Goal: Use online tool/utility

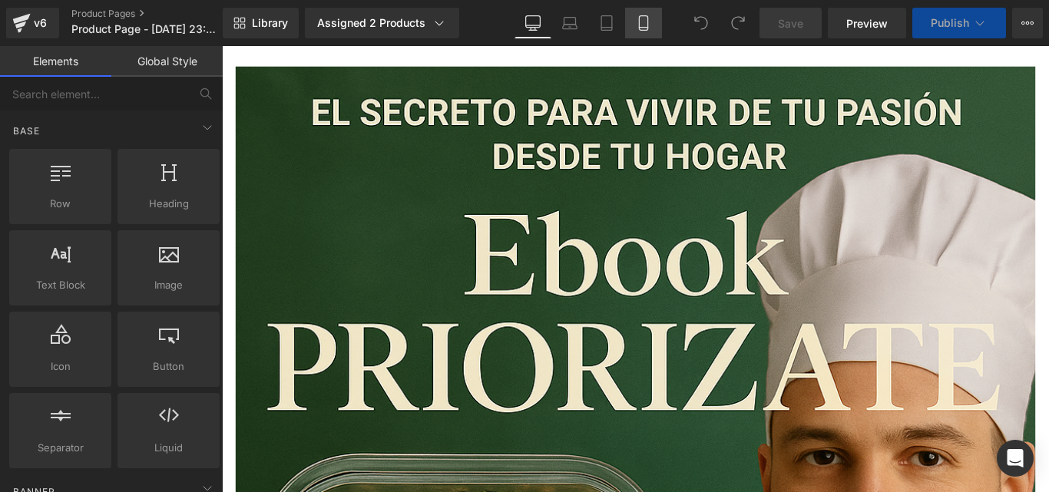
click at [644, 24] on icon at bounding box center [643, 22] width 15 height 15
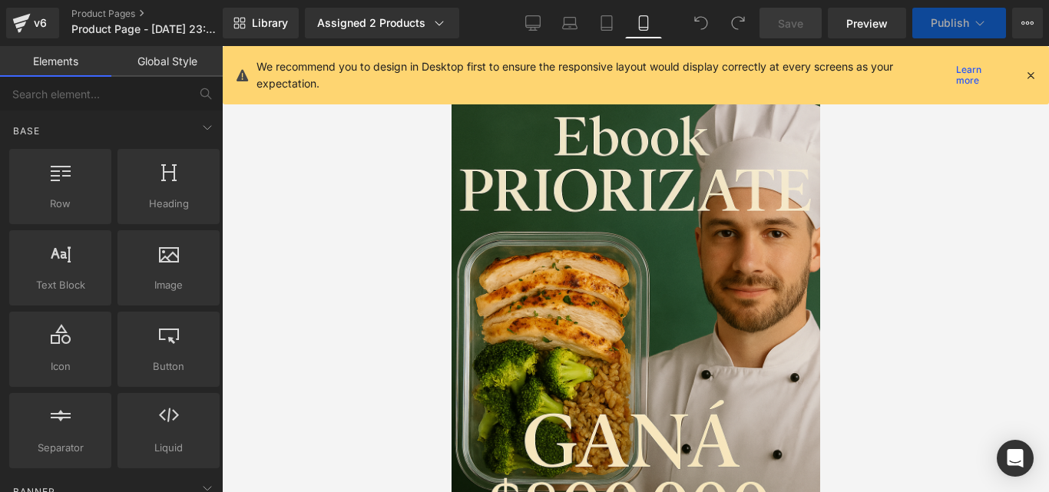
click at [1038, 71] on div "We recommend you to design in Desktop first to ensure the responsive layout wou…" at bounding box center [636, 75] width 827 height 58
click at [1033, 71] on icon at bounding box center [1031, 75] width 14 height 14
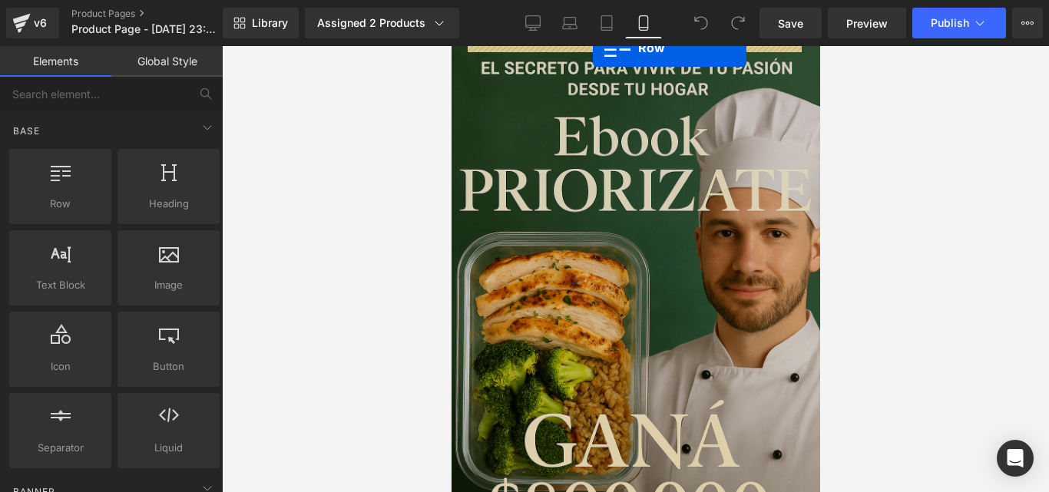
drag, startPoint x: 499, startPoint y: 232, endPoint x: 592, endPoint y: 48, distance: 206.5
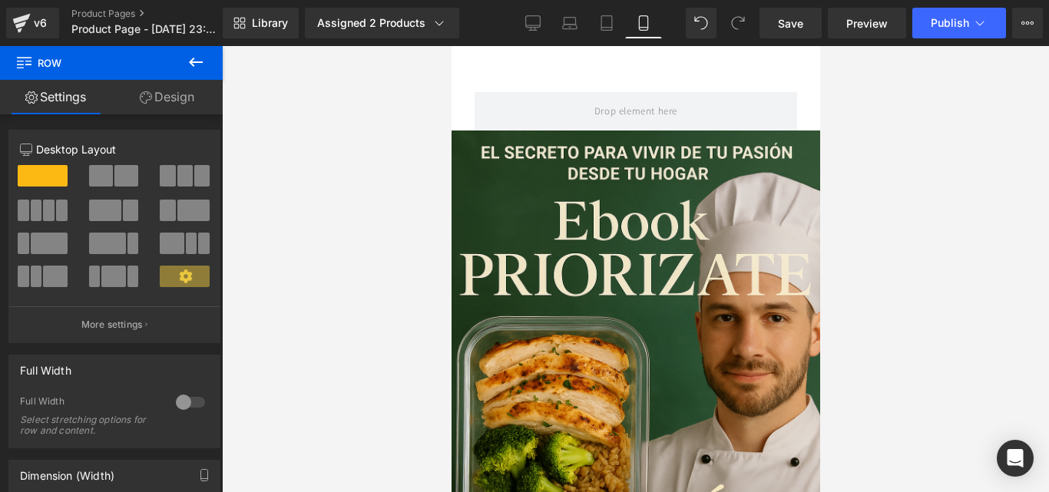
click at [206, 59] on button at bounding box center [196, 63] width 54 height 34
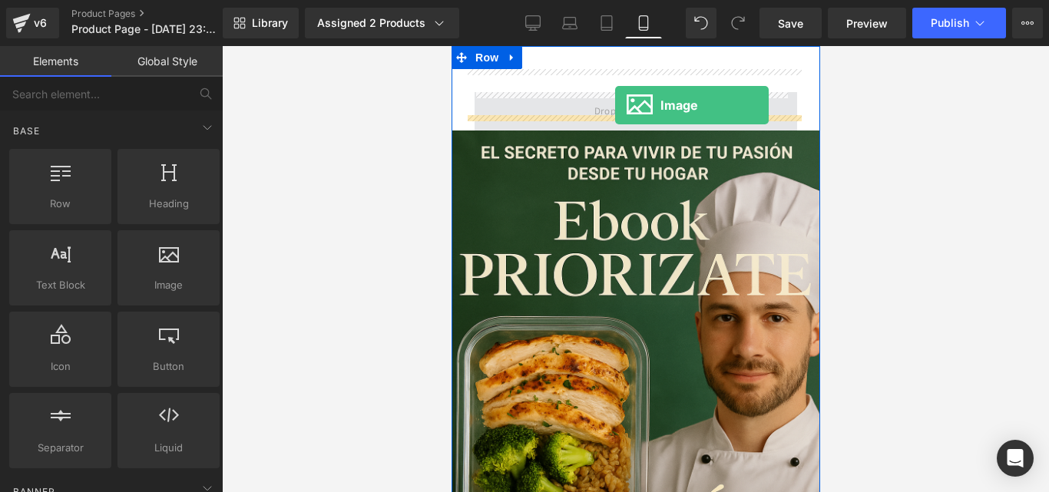
drag, startPoint x: 622, startPoint y: 317, endPoint x: 615, endPoint y: 105, distance: 211.4
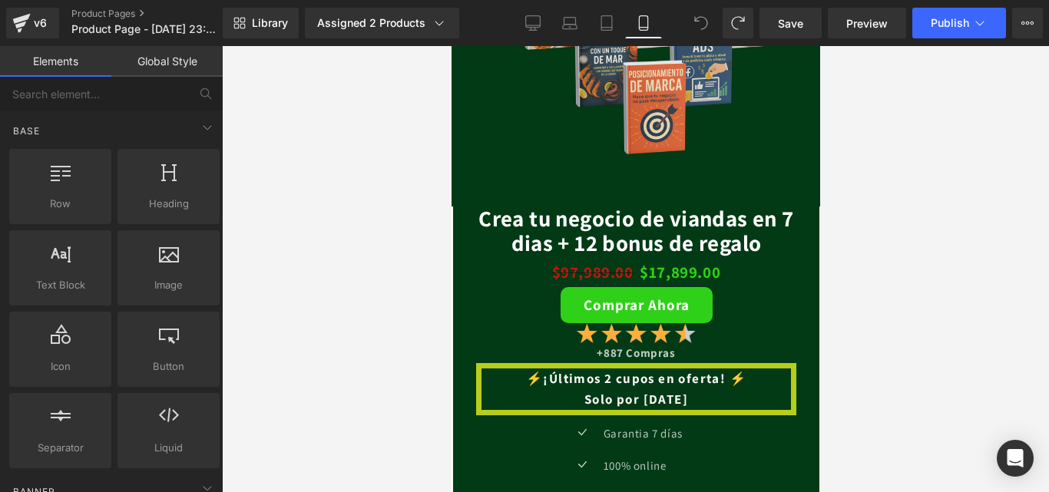
scroll to position [2857, 0]
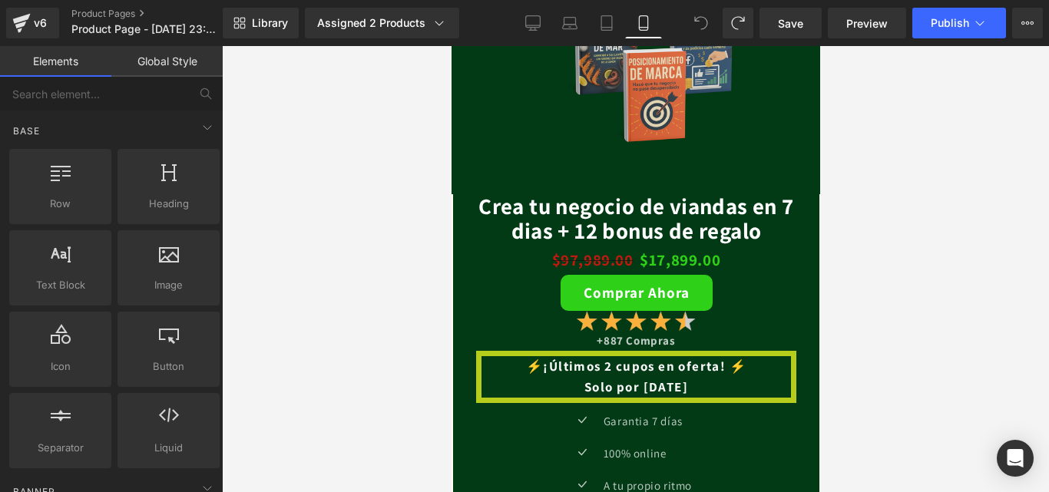
drag, startPoint x: 812, startPoint y: 158, endPoint x: 1272, endPoint y: 303, distance: 481.6
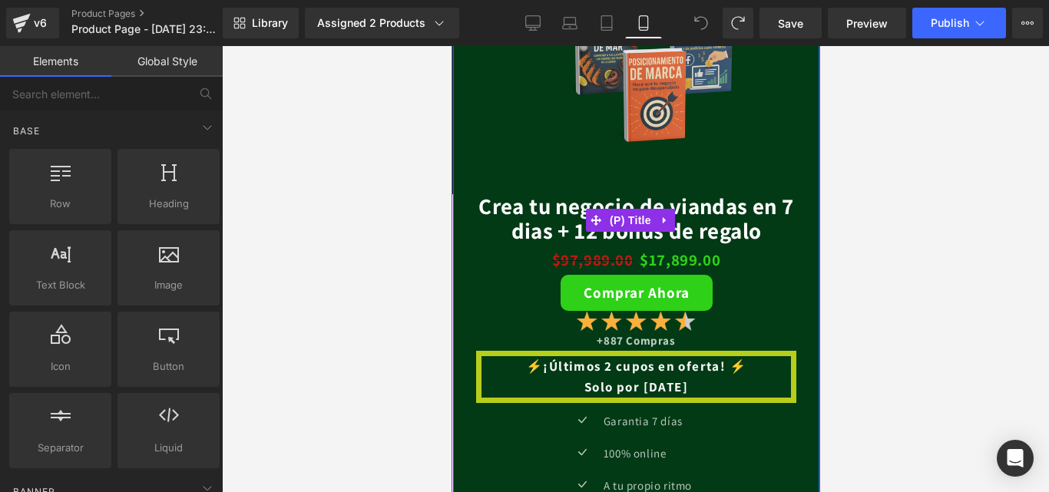
click at [705, 194] on link "Crea tu negocio de viandas en 7 dias + 12 bonus de regalo" at bounding box center [635, 218] width 343 height 49
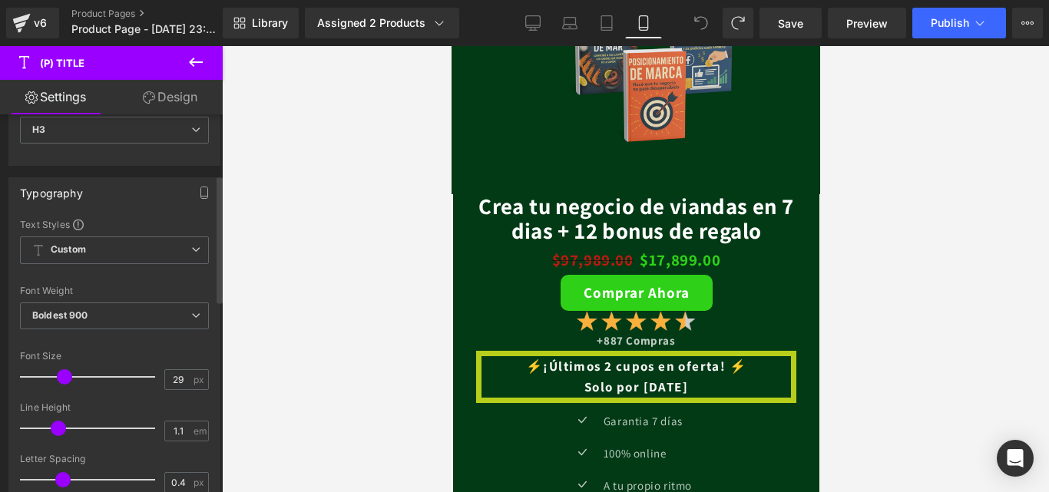
scroll to position [230, 0]
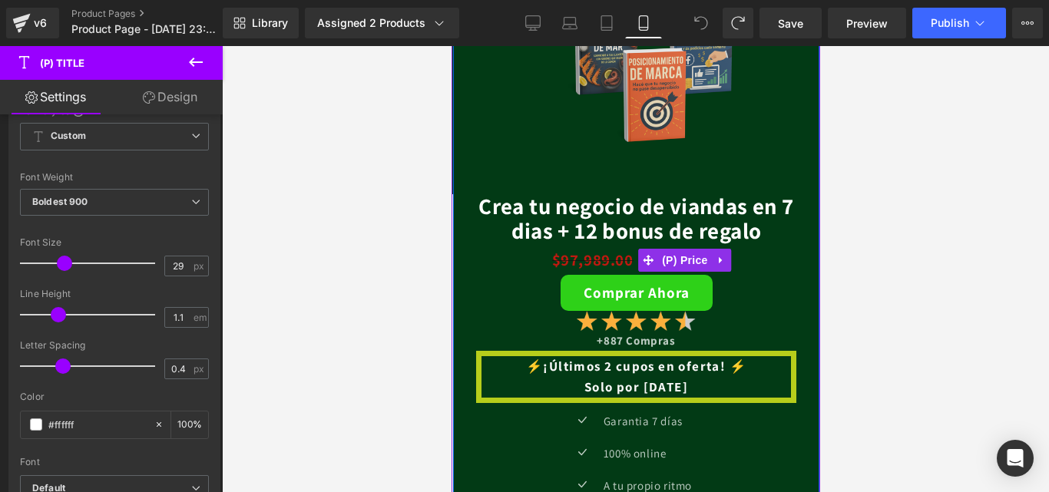
click at [587, 250] on span "$97,989.00" at bounding box center [592, 260] width 81 height 21
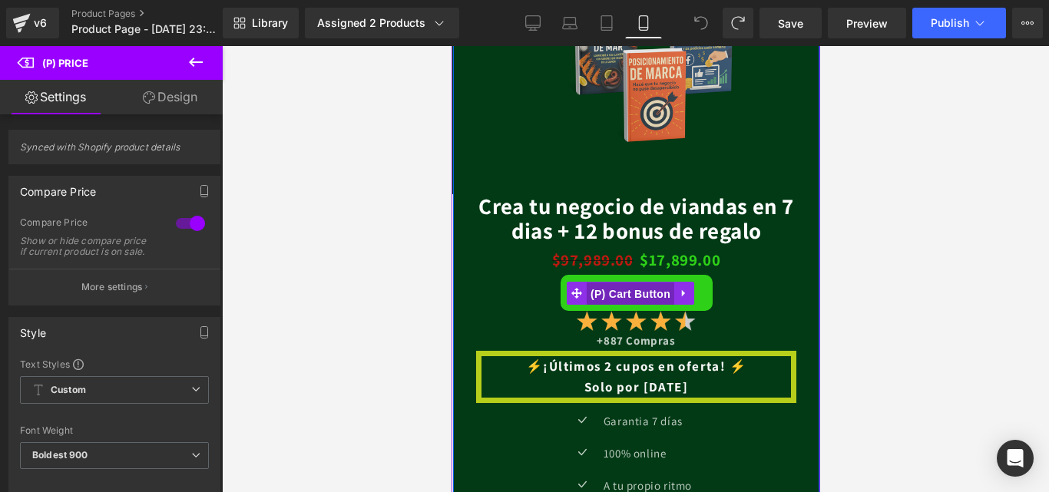
click at [602, 283] on span "(P) Cart Button" at bounding box center [630, 294] width 88 height 23
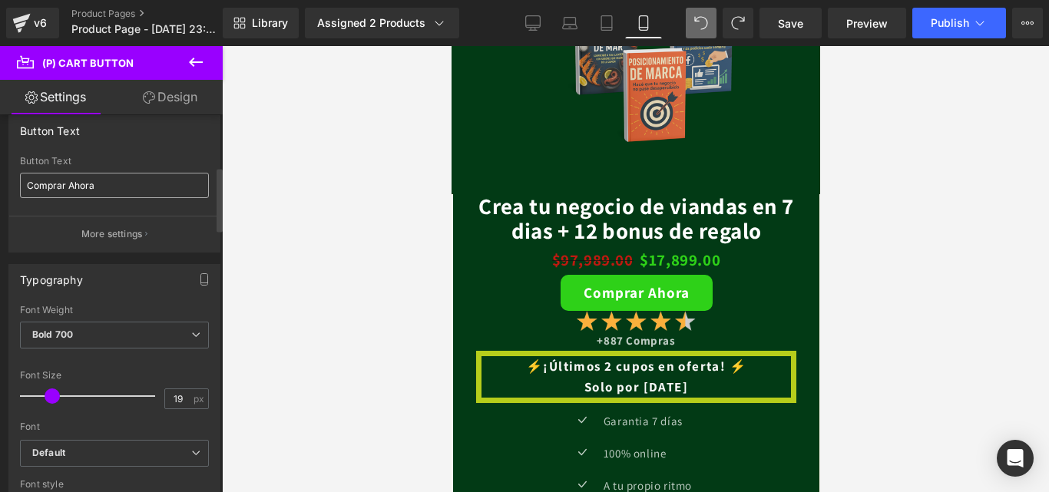
scroll to position [307, 0]
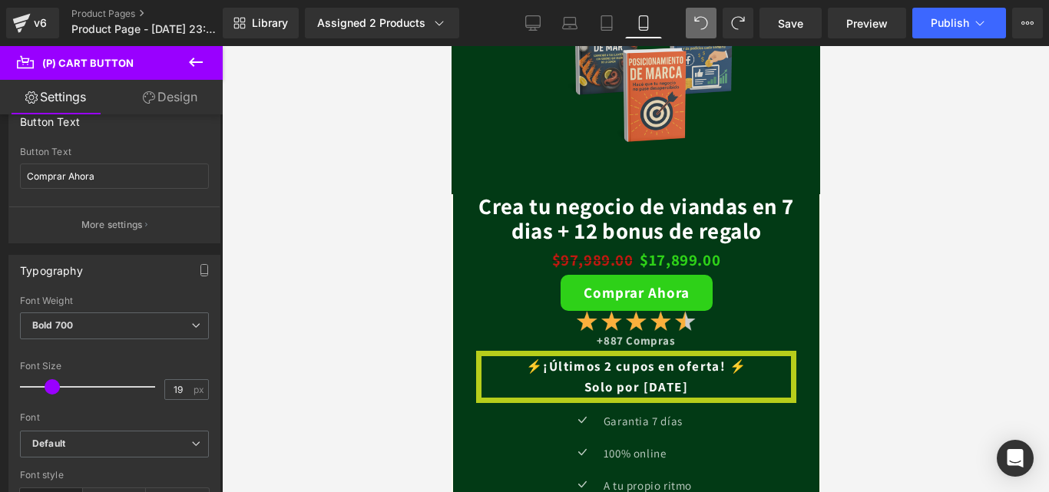
drag, startPoint x: 191, startPoint y: 97, endPoint x: 101, endPoint y: 187, distance: 126.6
click at [191, 97] on link "Design" at bounding box center [169, 97] width 111 height 35
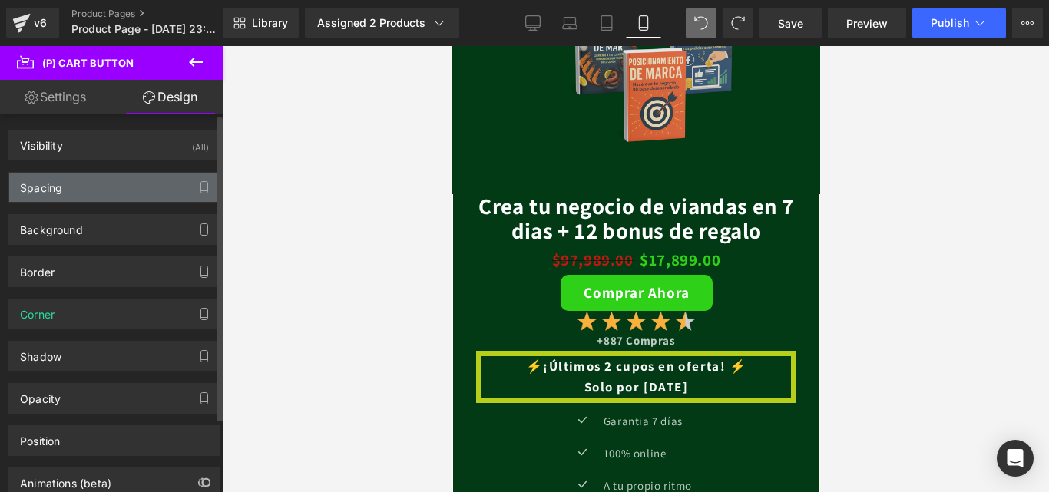
click at [101, 181] on div "Spacing" at bounding box center [114, 187] width 211 height 29
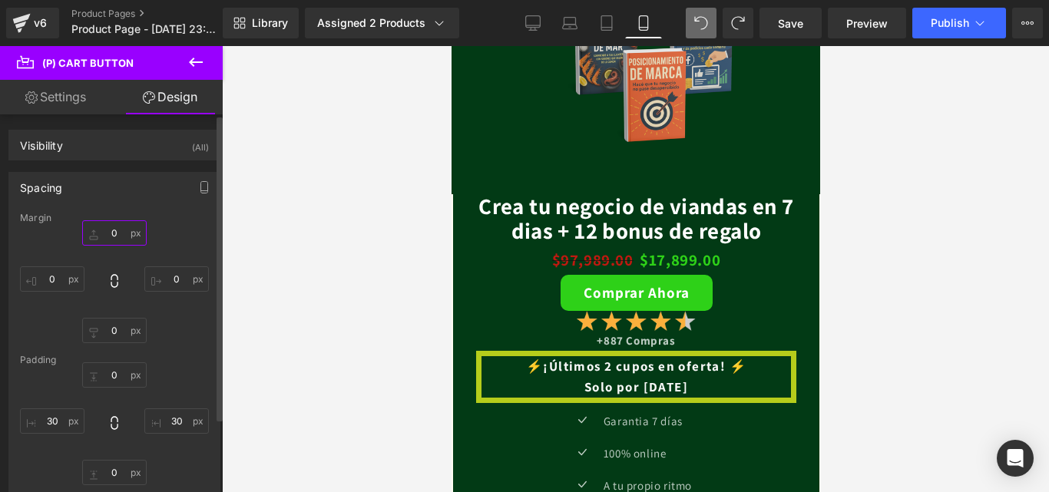
click at [111, 235] on input "0" at bounding box center [114, 233] width 65 height 25
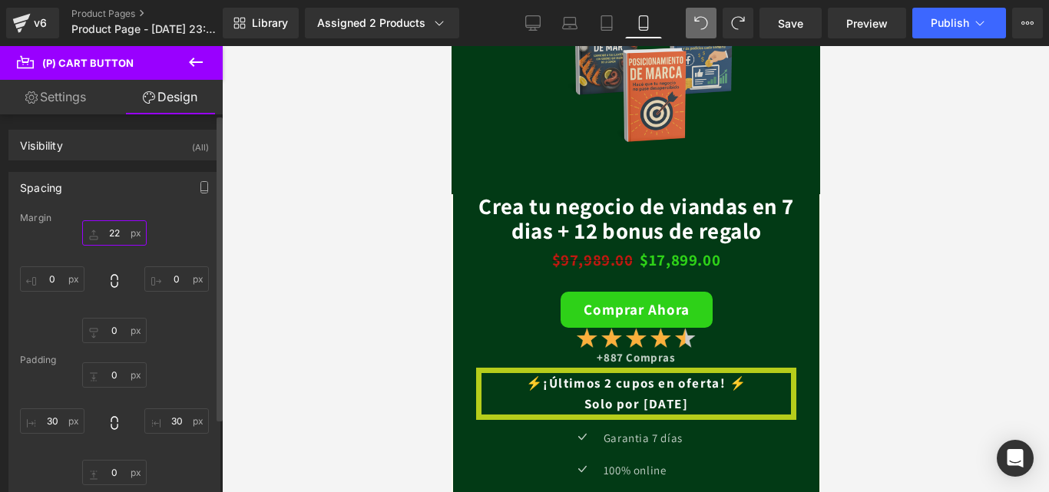
type input "2"
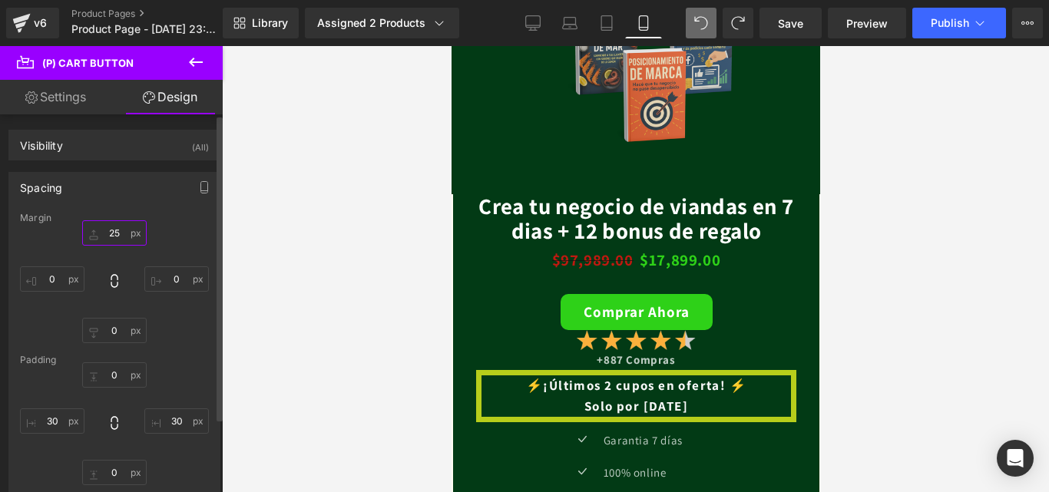
type input "2"
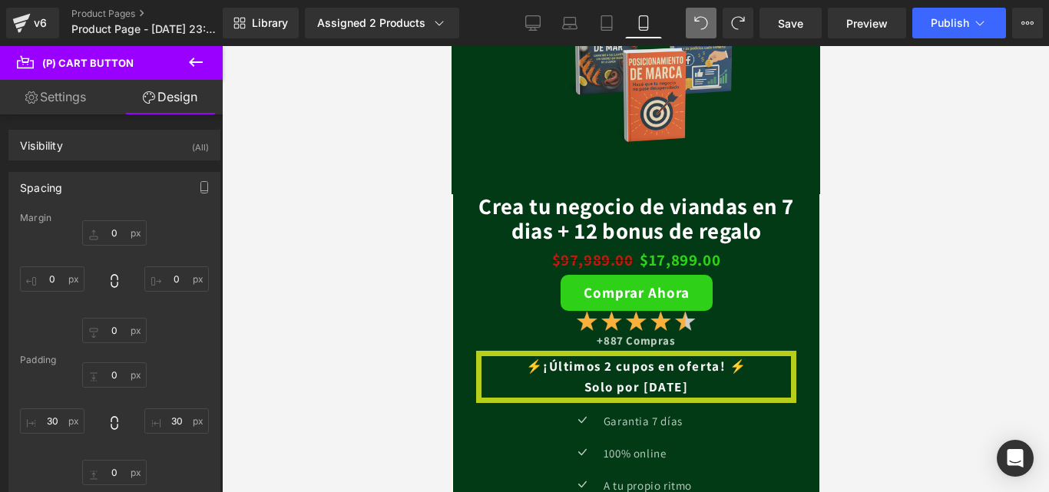
type input "-28"
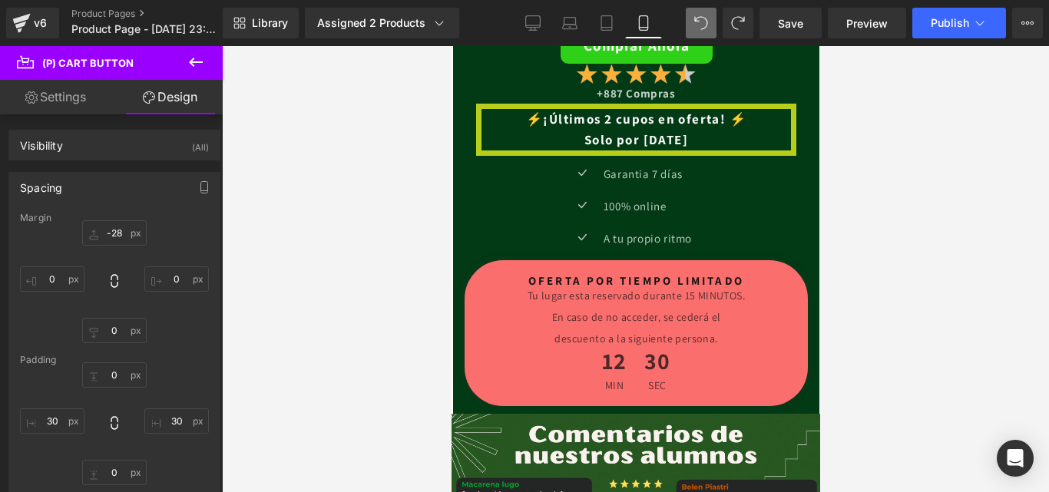
scroll to position [3088, 0]
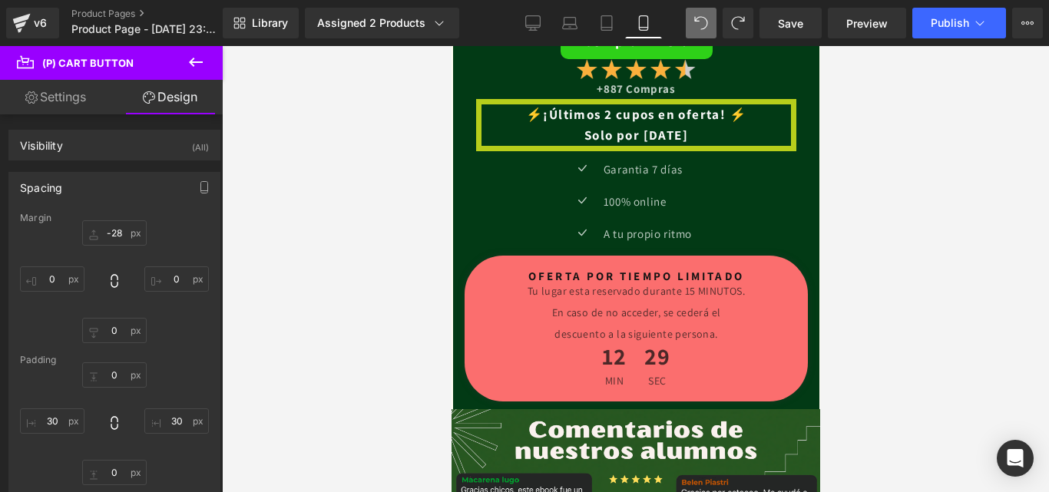
click at [673, 332] on p "descuento a la siguiente persona." at bounding box center [636, 334] width 320 height 5
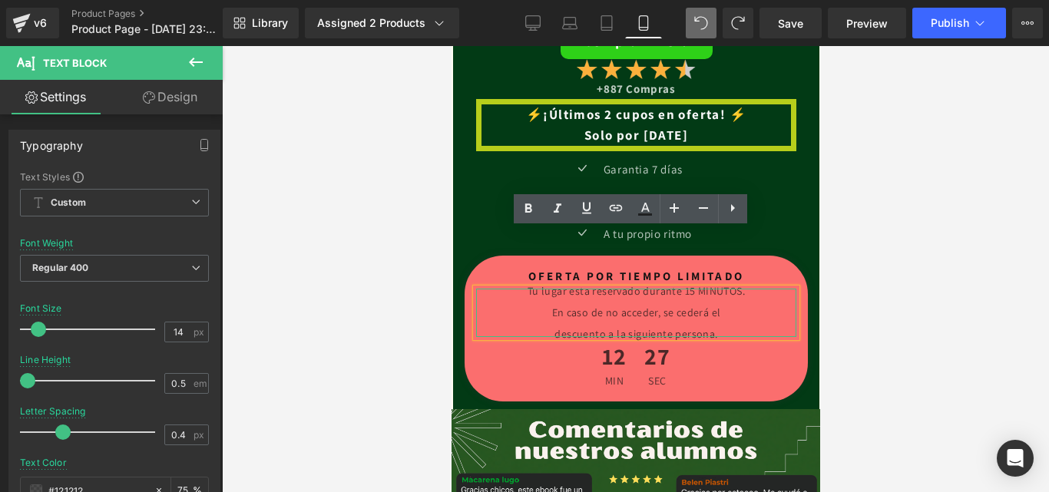
click at [768, 264] on h1 "OFERTA POR TIEMPO LIMITADO" at bounding box center [636, 276] width 320 height 25
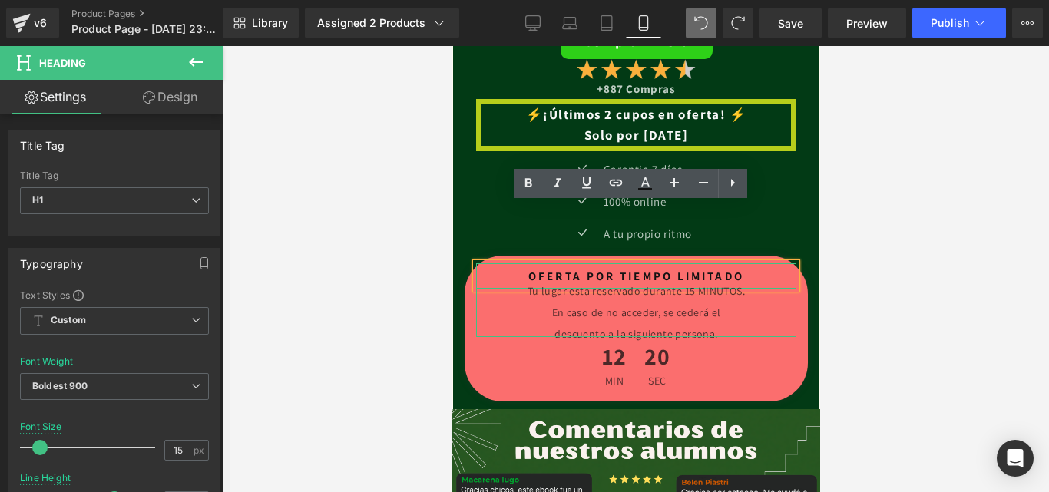
click at [731, 337] on div "12 min 20 sec" at bounding box center [636, 365] width 320 height 57
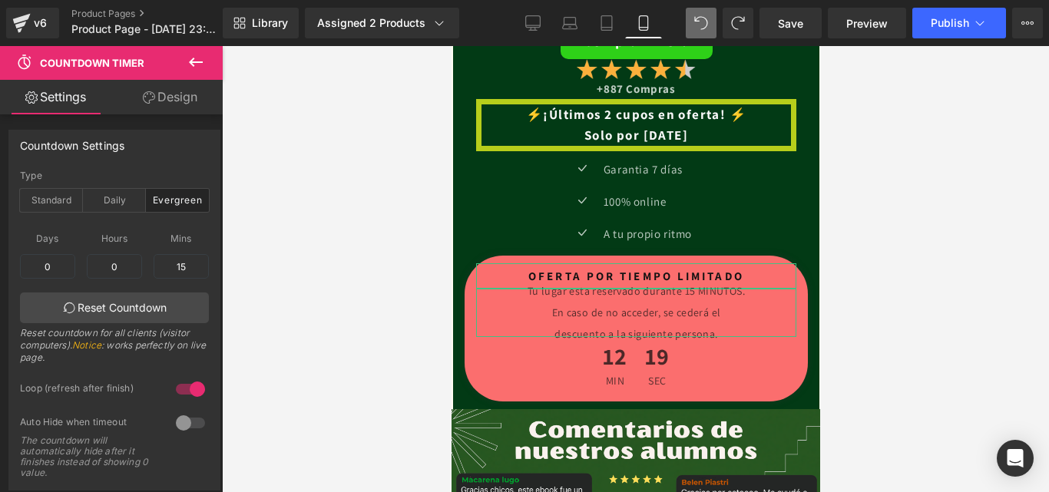
click at [735, 289] on p "Tu lugar esta reservado durante 15 MINUTOS." at bounding box center [636, 291] width 320 height 5
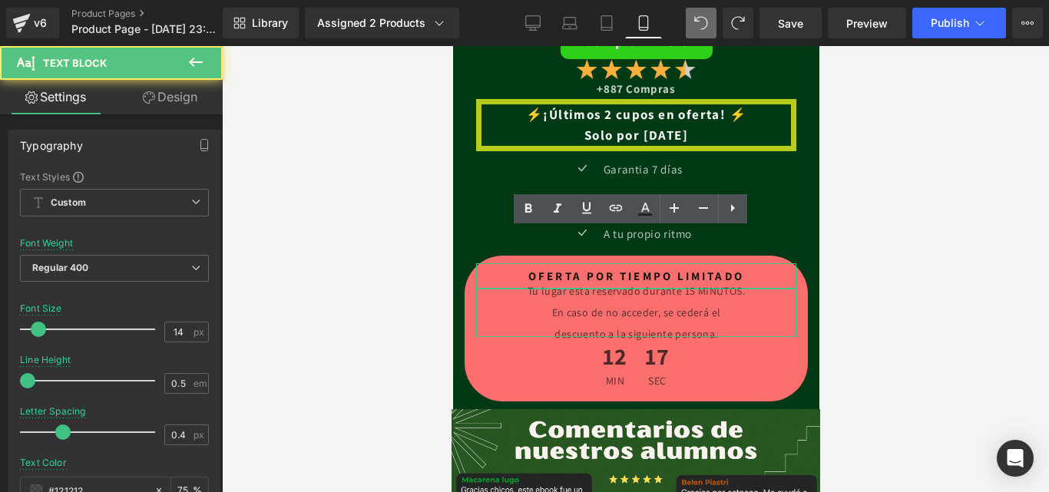
click at [866, 206] on div at bounding box center [635, 269] width 827 height 446
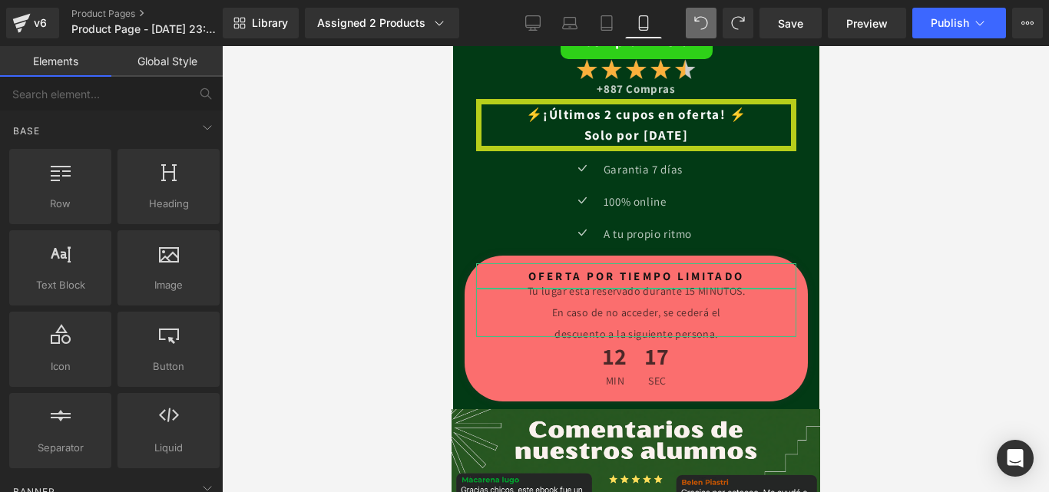
click at [728, 264] on h1 "OFERTA POR TIEMPO LIMITADO" at bounding box center [636, 276] width 320 height 25
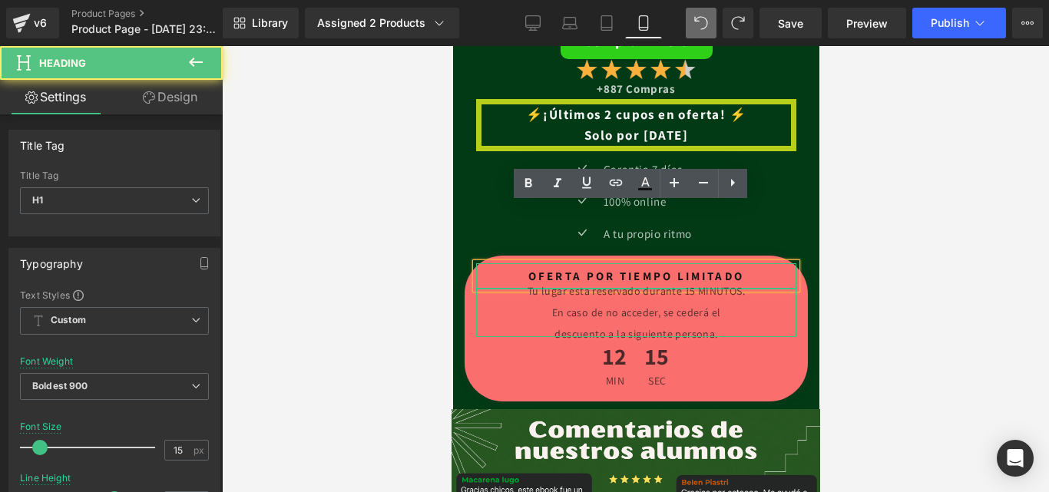
click at [764, 194] on div "Icon Garantia 7 días Text Block Icon 100% online Text Block Icon A tu propio ri…" at bounding box center [628, 207] width 359 height 97
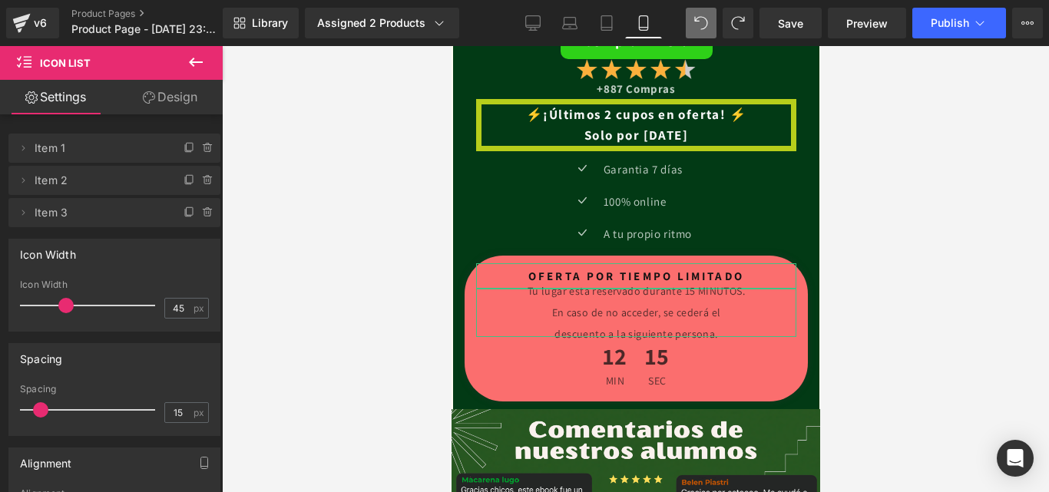
click at [759, 256] on div "OFERTA POR TIEMPO LIMITADO Heading Tu lugar esta reservado durante 15 MINUTOS. …" at bounding box center [635, 325] width 343 height 138
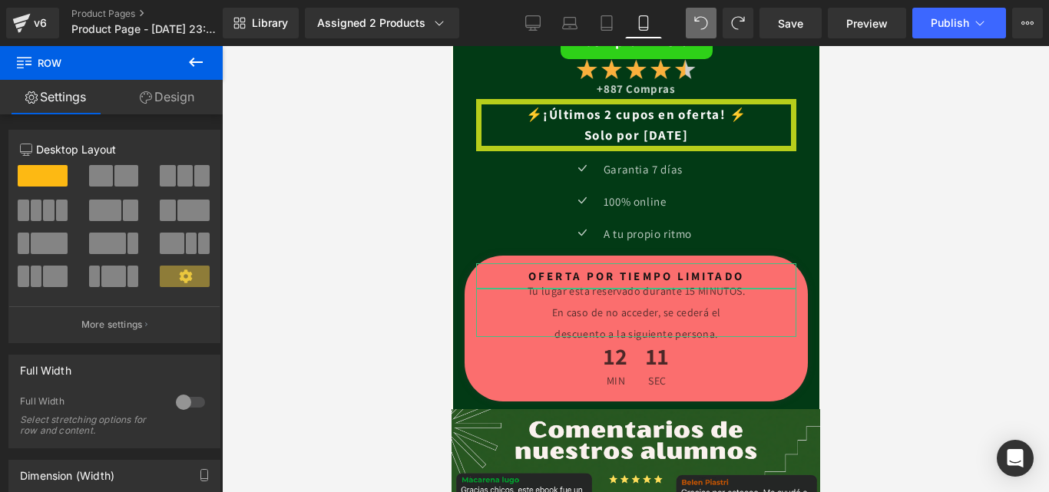
click at [202, 61] on icon at bounding box center [196, 62] width 18 height 18
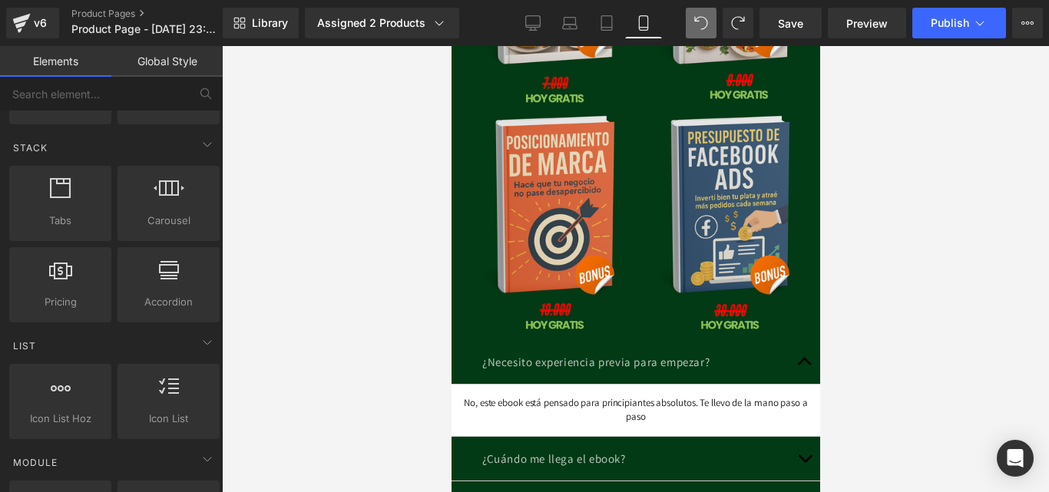
scroll to position [4813, 0]
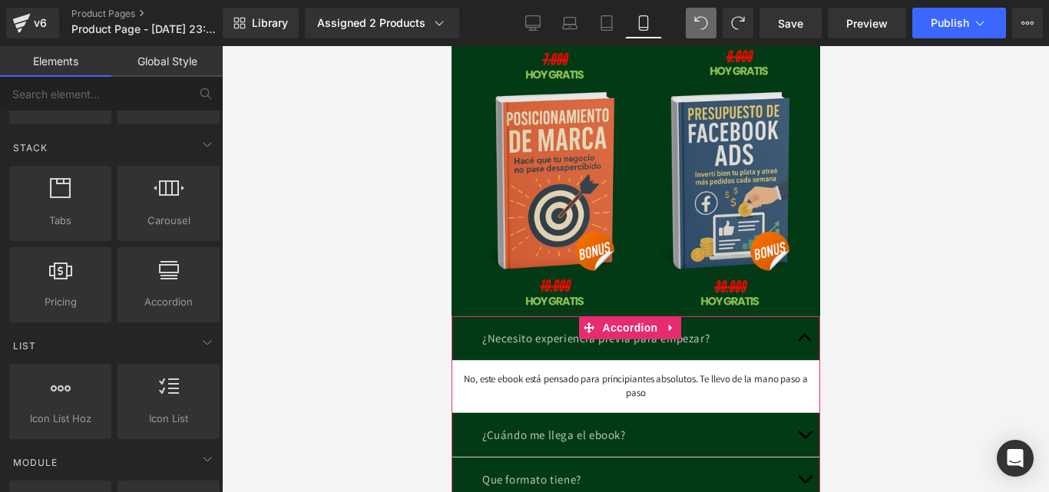
click at [789, 413] on button "button" at bounding box center [804, 435] width 31 height 44
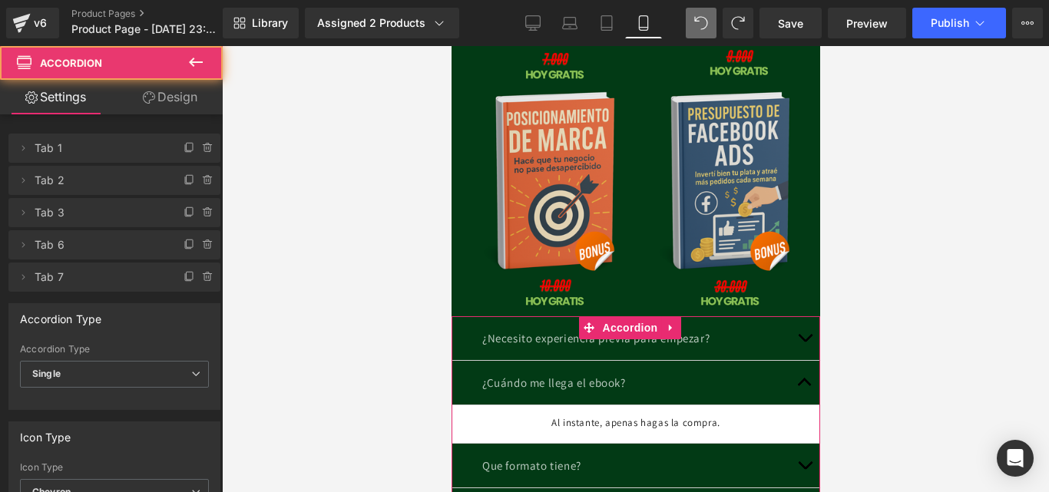
click at [790, 444] on button "button" at bounding box center [804, 466] width 31 height 44
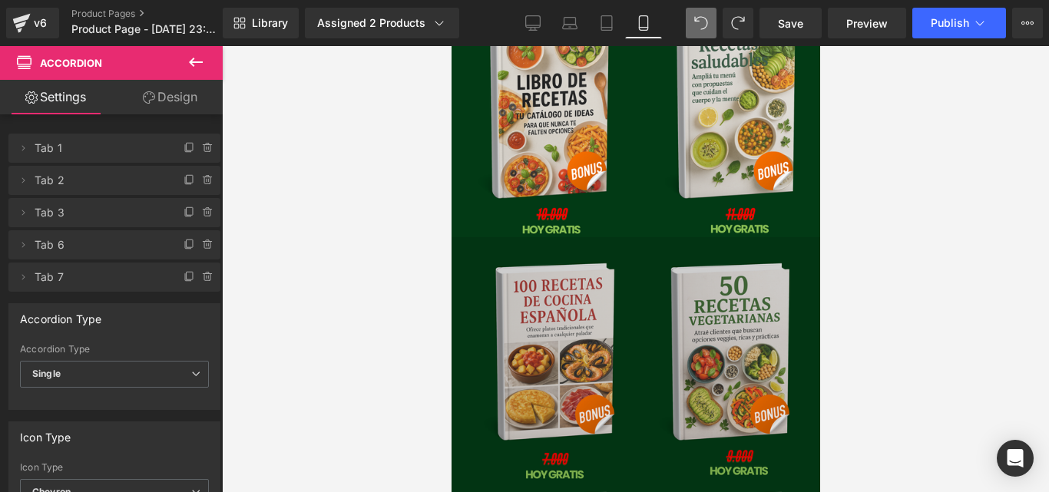
scroll to position [4352, 0]
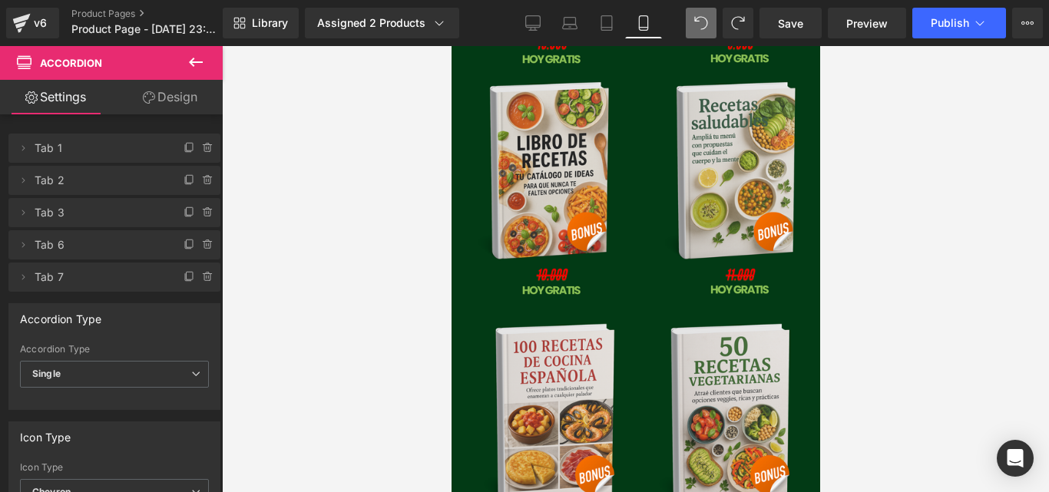
click at [194, 70] on icon at bounding box center [196, 62] width 18 height 18
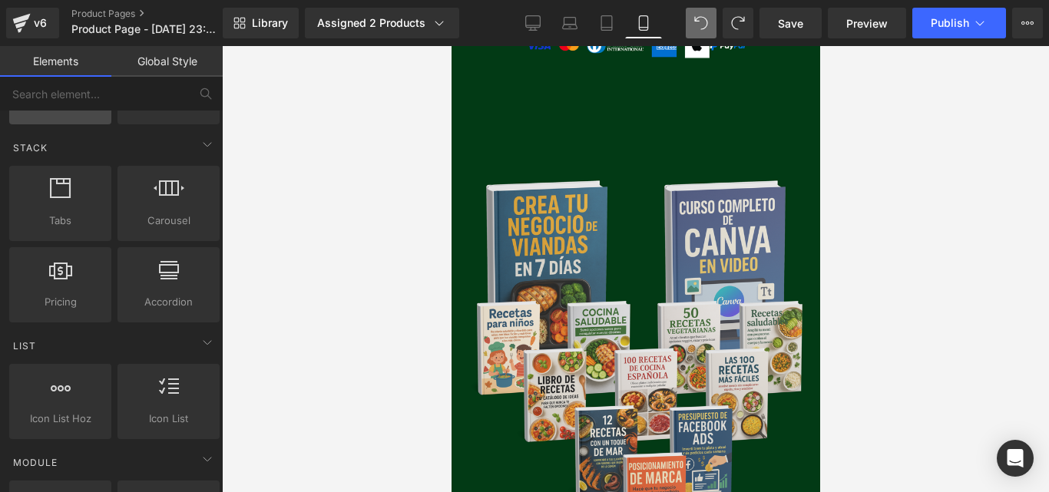
scroll to position [2431, 0]
